Goal: Navigation & Orientation: Find specific page/section

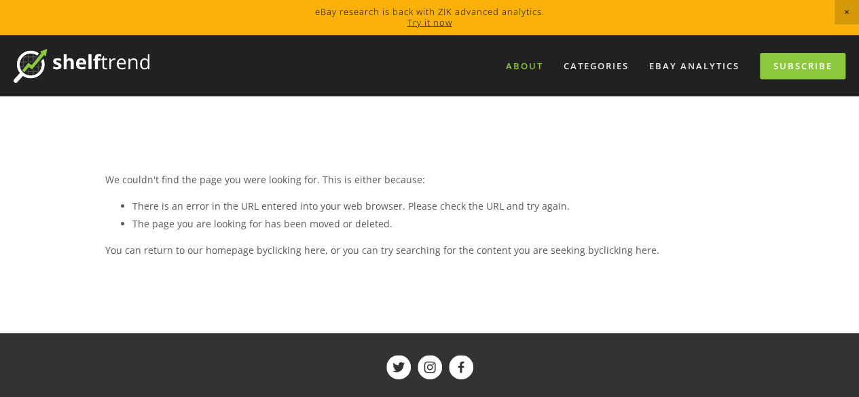
click at [530, 68] on link "About" at bounding box center [524, 66] width 55 height 22
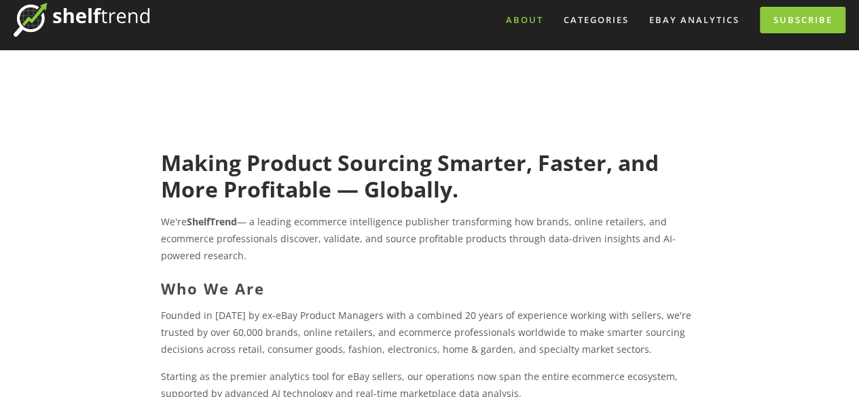
scroll to position [136, 0]
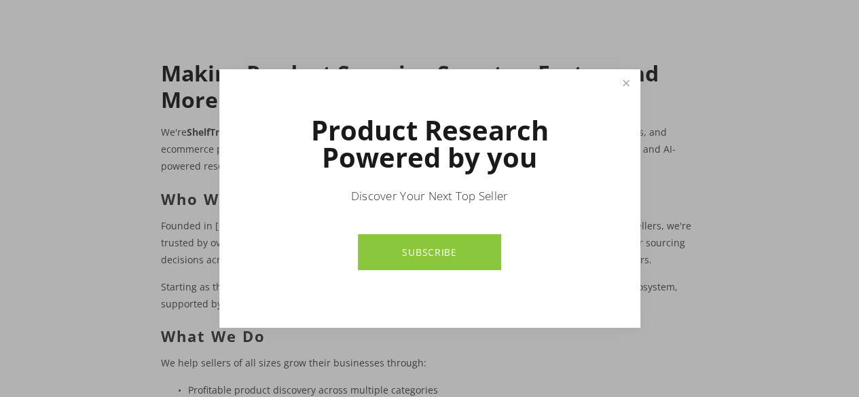
click at [768, 169] on div at bounding box center [429, 198] width 859 height 397
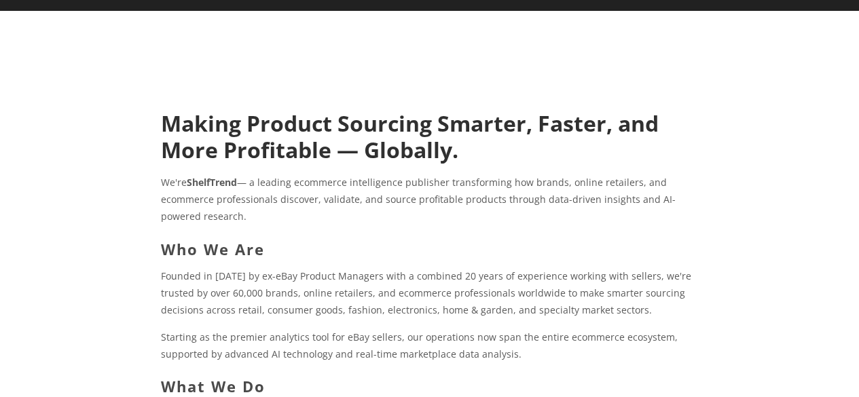
scroll to position [0, 0]
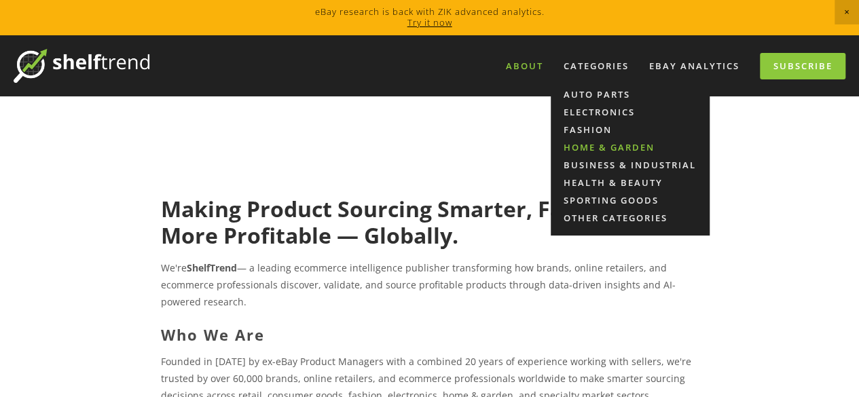
click at [606, 150] on link "Home & Garden" at bounding box center [630, 148] width 159 height 18
